Goal: Task Accomplishment & Management: Manage account settings

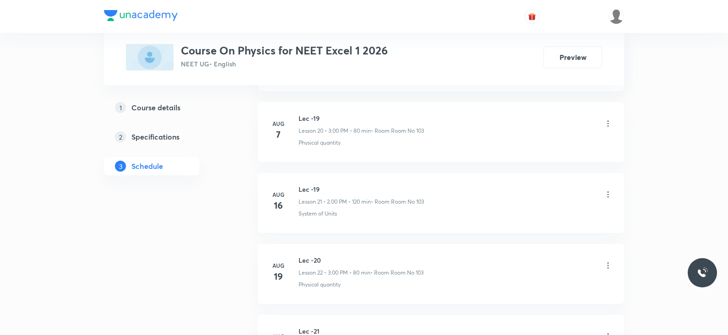
scroll to position [2240, 0]
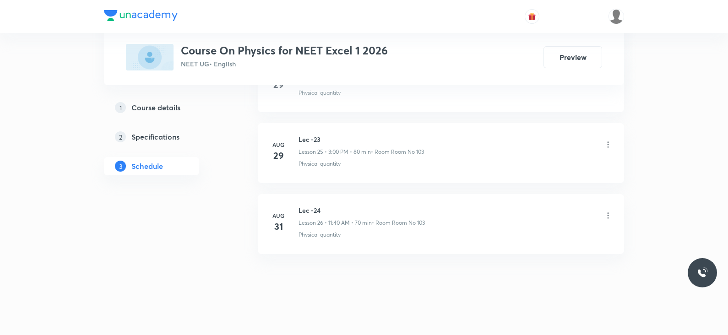
click at [307, 209] on h6 "Lec -24" at bounding box center [362, 211] width 126 height 10
copy h6 "Lec -24"
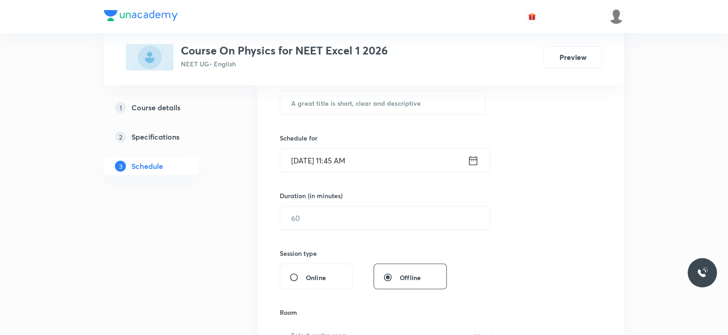
scroll to position [0, 0]
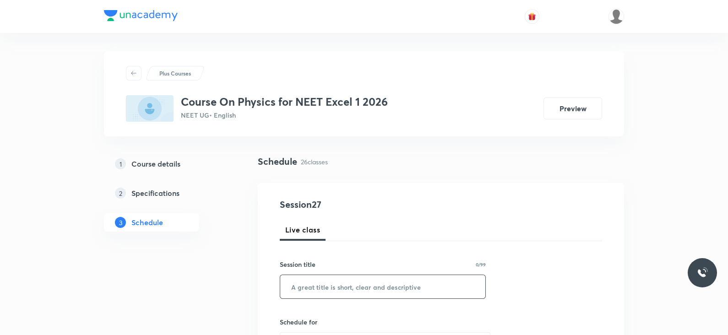
click at [310, 283] on input "text" at bounding box center [382, 286] width 205 height 23
paste input "Lec -24"
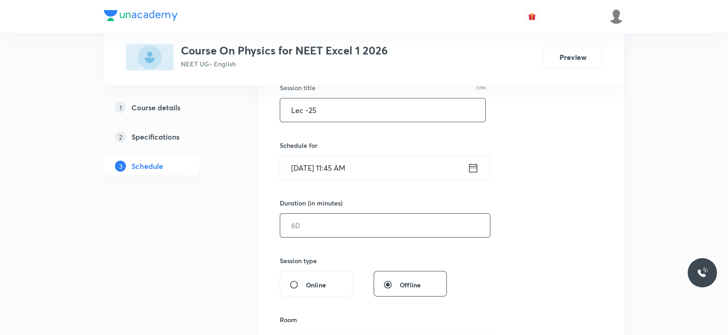
scroll to position [180, 0]
type input "Lec -25"
click at [469, 162] on icon at bounding box center [473, 164] width 8 height 9
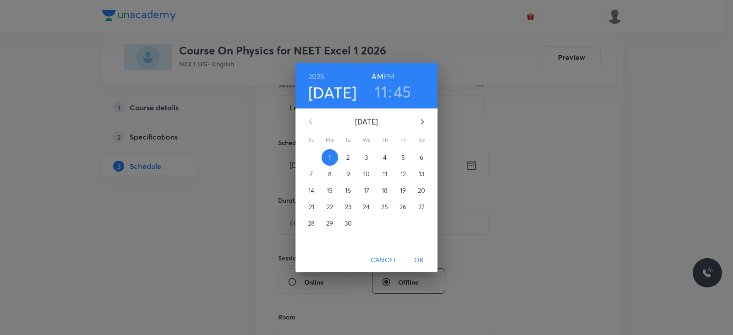
click at [403, 88] on h3 "45" at bounding box center [402, 91] width 18 height 19
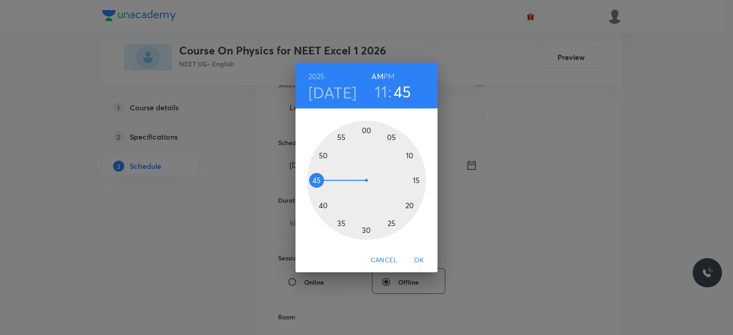
click at [316, 169] on div at bounding box center [366, 180] width 119 height 119
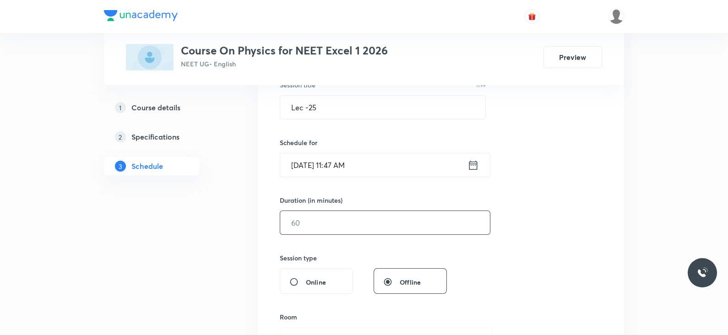
click at [322, 223] on input "text" at bounding box center [385, 222] width 210 height 23
type input "5"
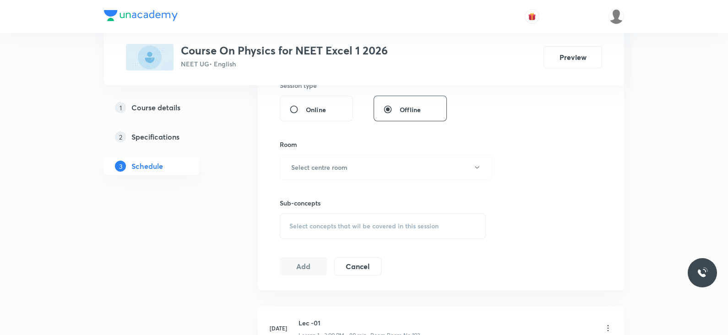
scroll to position [352, 0]
type input "75"
click at [318, 168] on h6 "Select centre room" at bounding box center [319, 168] width 56 height 10
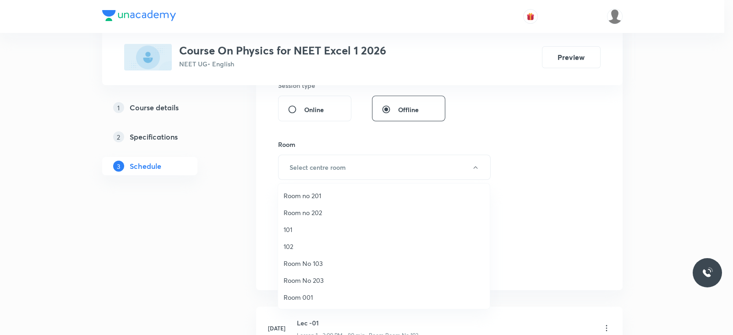
click at [302, 264] on span "Room No 103" at bounding box center [384, 264] width 201 height 10
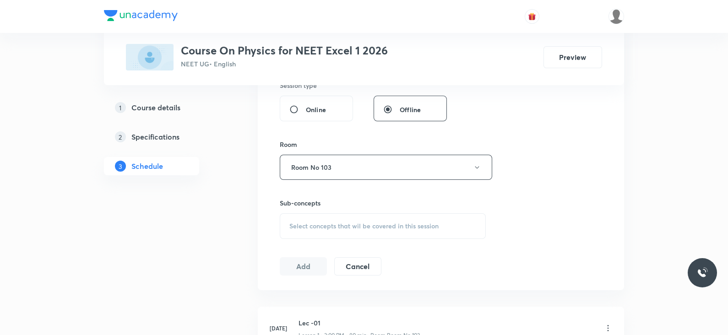
click at [360, 238] on div "Session 27 Live class Session title 7/99 Lec -25 ​ Schedule for Sept 1, 2025, 1…" at bounding box center [441, 61] width 322 height 430
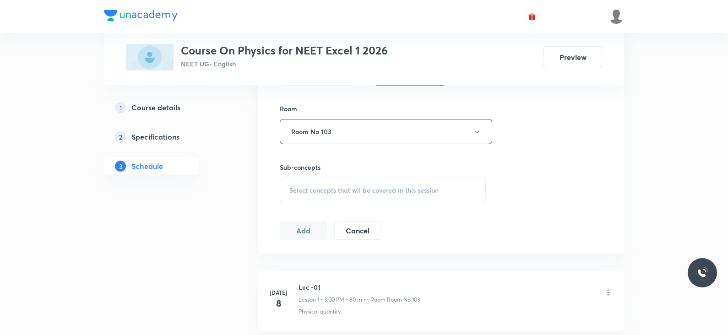
click at [359, 202] on div "Session 27 Live class Session title 7/99 Lec -25 ​ Schedule for Sept 1, 2025, 1…" at bounding box center [441, 25] width 322 height 430
click at [359, 196] on div "Select concepts that wil be covered in this session" at bounding box center [383, 191] width 206 height 26
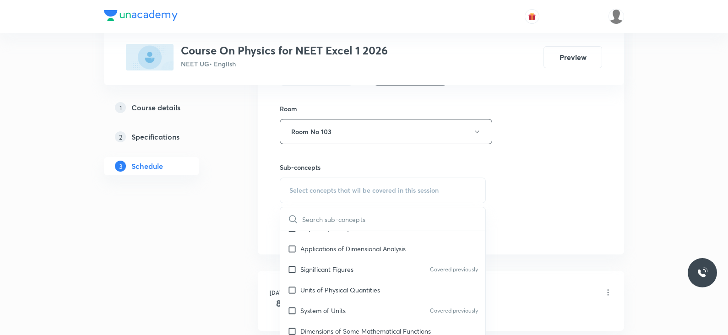
scroll to position [116, 0]
click at [355, 277] on div "Significant Figures Covered previously" at bounding box center [382, 269] width 205 height 21
checkbox input "true"
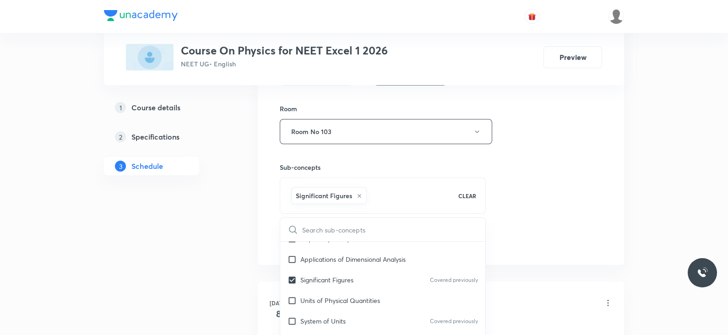
click at [559, 180] on div "Session 27 Live class Session title 7/99 Lec -25 ​ Schedule for Sept 1, 2025, 1…" at bounding box center [441, 30] width 322 height 441
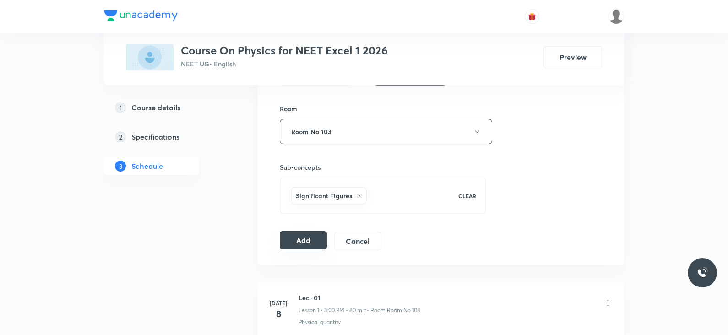
click at [288, 246] on button "Add" at bounding box center [303, 240] width 47 height 18
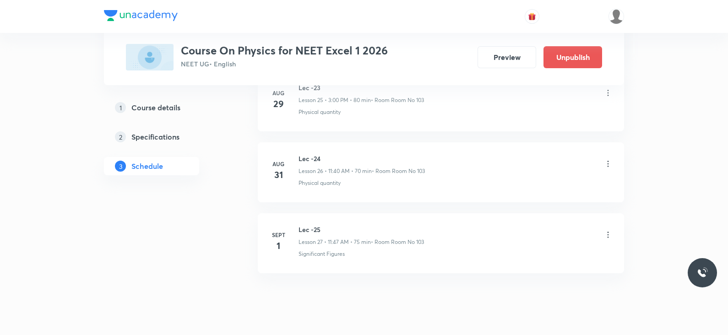
scroll to position [1890, 0]
